Goal: Find specific page/section: Find specific page/section

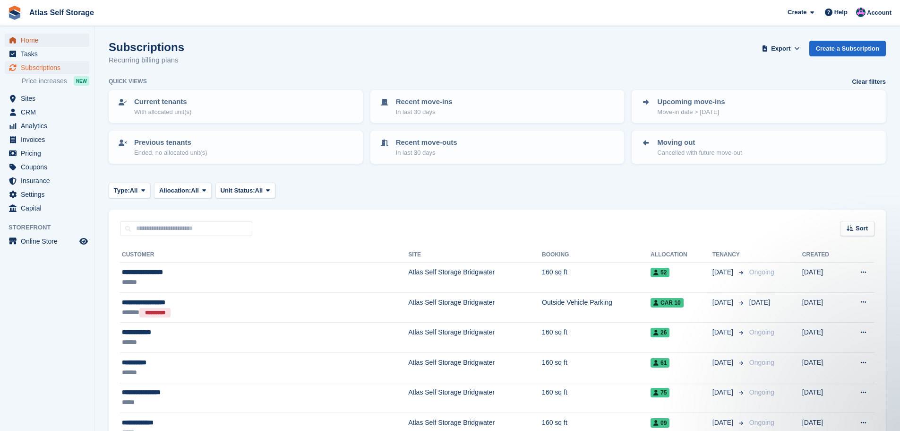
drag, startPoint x: 0, startPoint y: 0, endPoint x: 31, endPoint y: 39, distance: 50.1
click at [31, 39] on span "Home" at bounding box center [49, 40] width 57 height 13
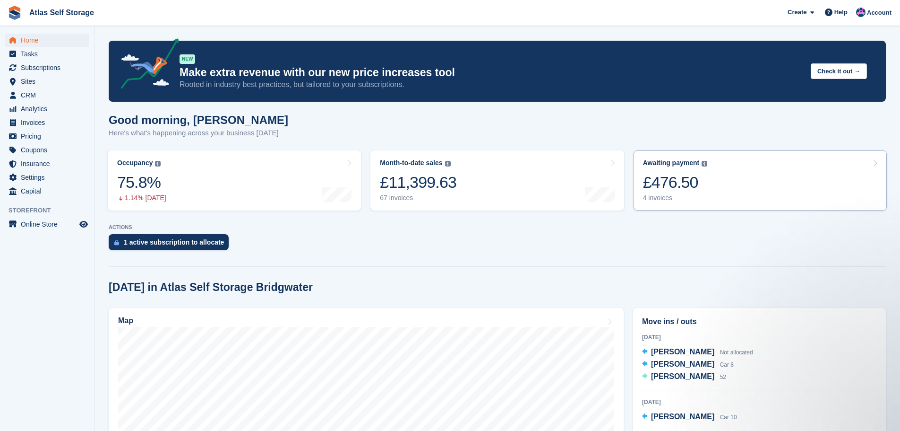
click at [663, 198] on div "4 invoices" at bounding box center [675, 198] width 65 height 8
